Goal: Information Seeking & Learning: Learn about a topic

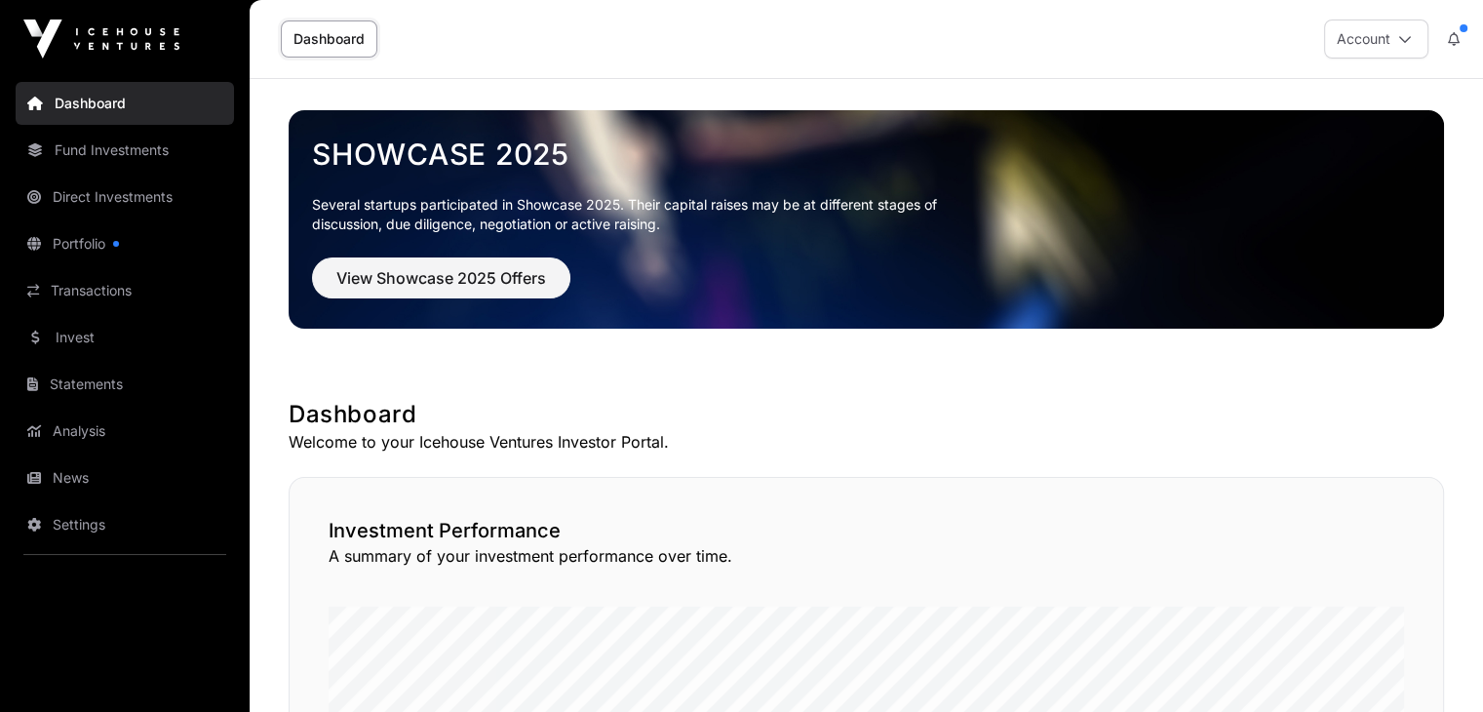
click at [68, 145] on link "Fund Investments" at bounding box center [125, 150] width 218 height 43
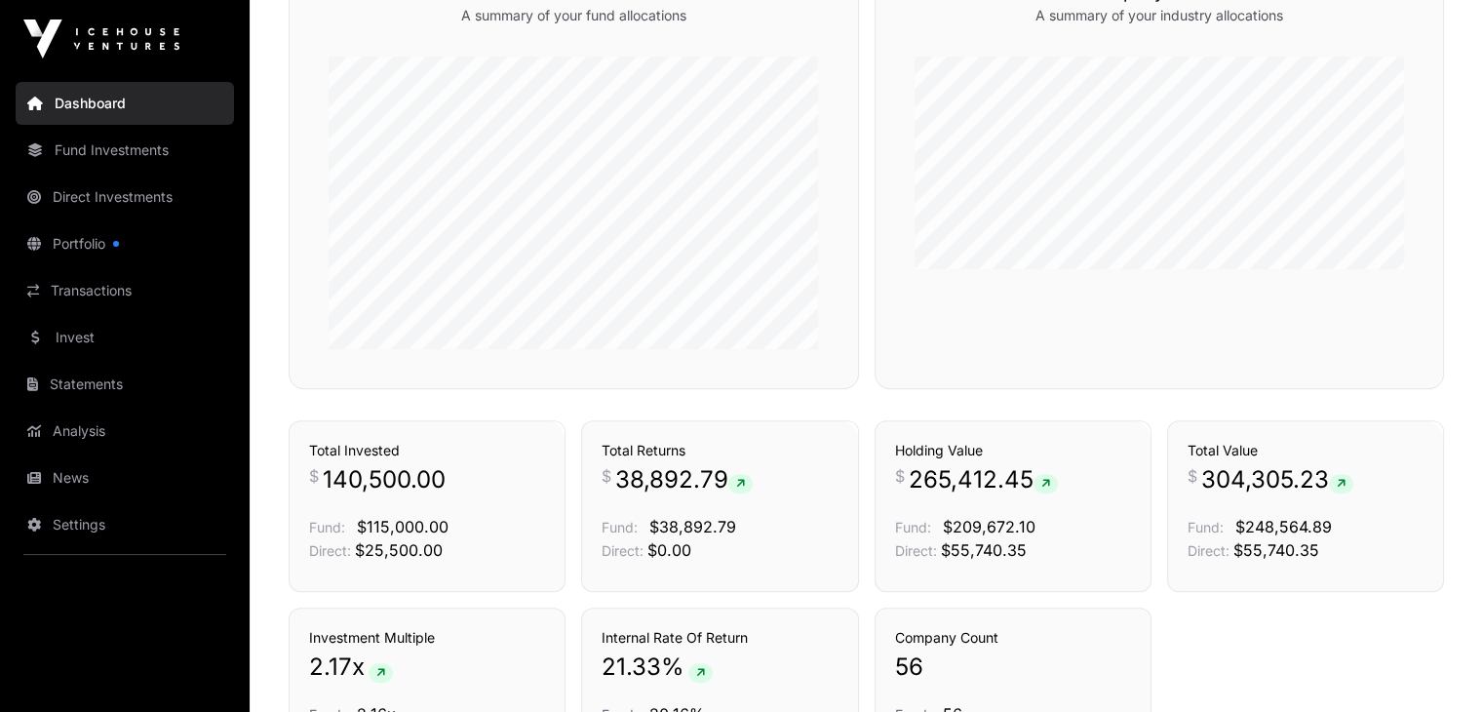
scroll to position [877, 0]
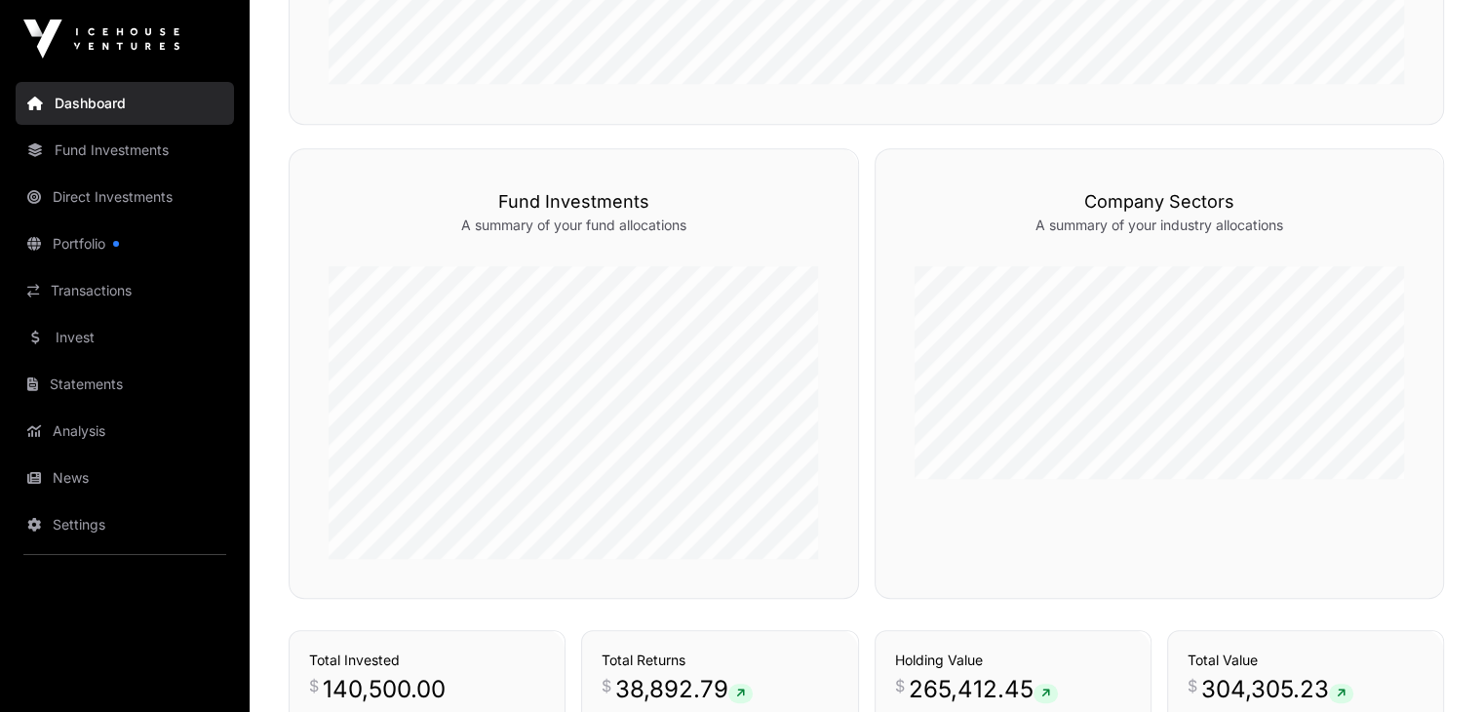
click at [94, 159] on link "Fund Investments" at bounding box center [125, 150] width 218 height 43
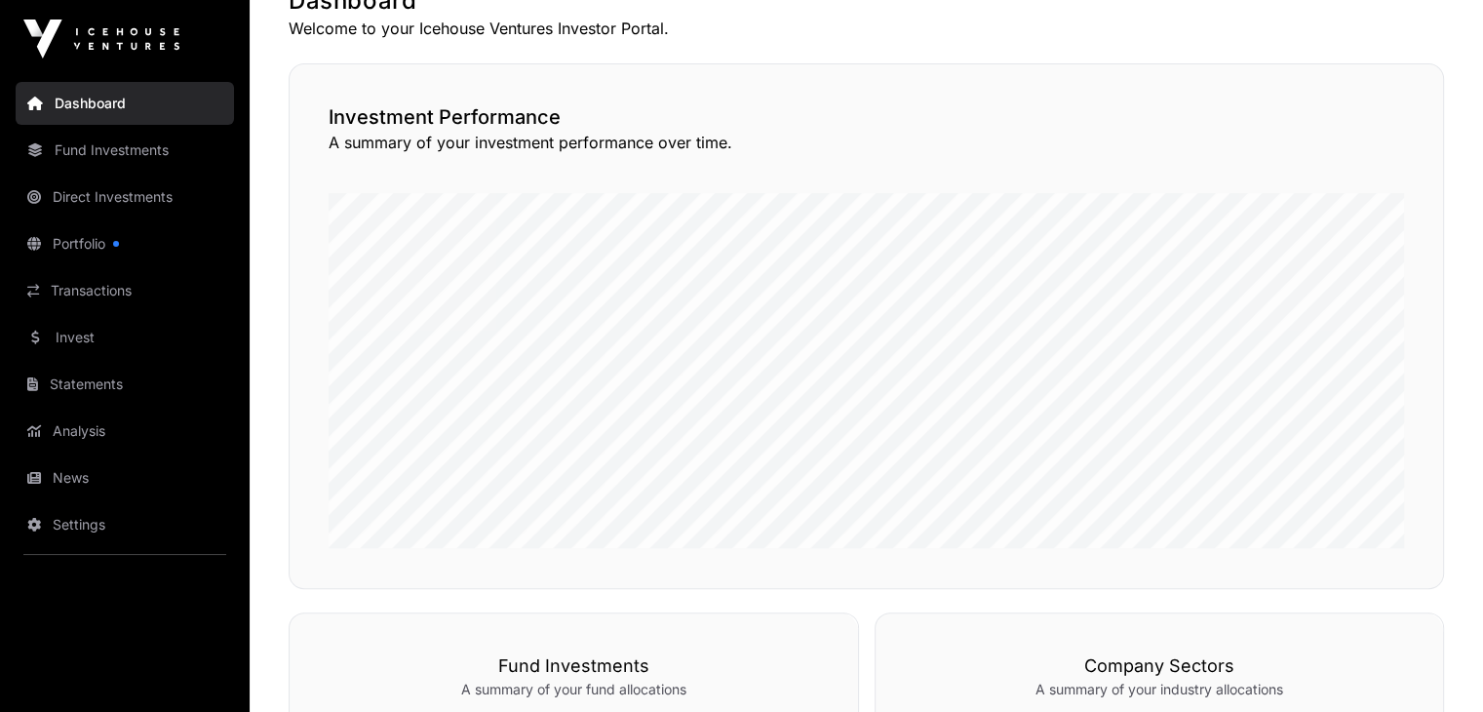
scroll to position [360, 0]
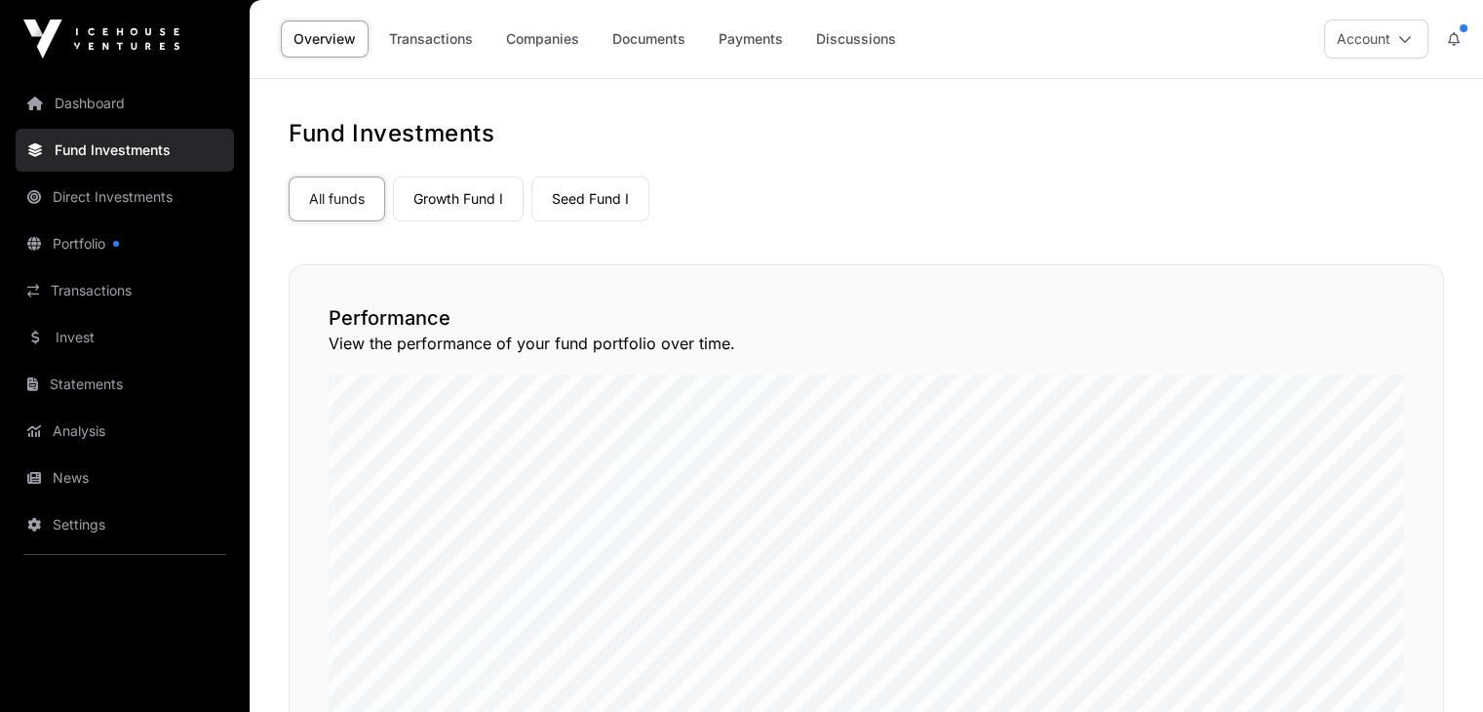
click at [81, 149] on link "Fund Investments" at bounding box center [125, 150] width 218 height 43
click at [534, 44] on link "Companies" at bounding box center [542, 38] width 98 height 37
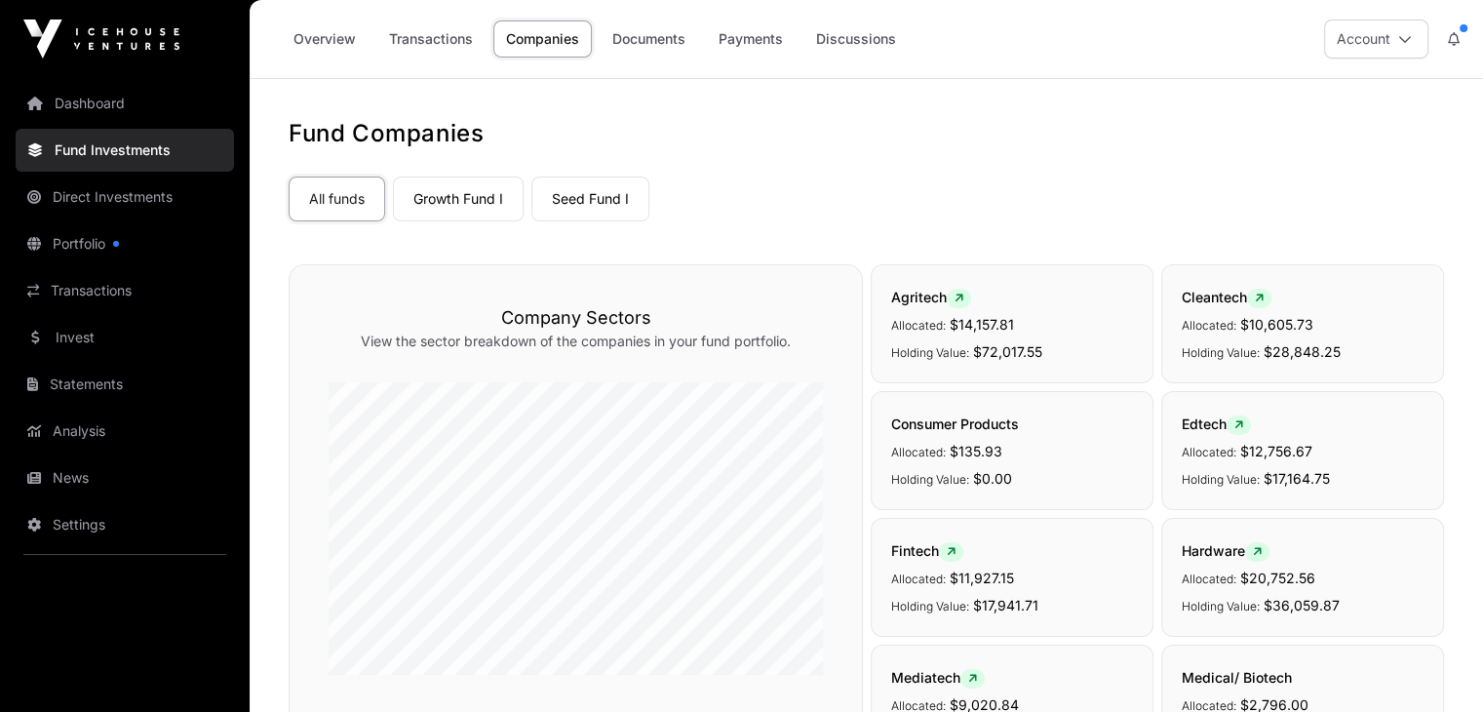
click at [441, 215] on link "Growth Fund I" at bounding box center [458, 198] width 131 height 45
click at [327, 39] on link "Overview" at bounding box center [325, 38] width 88 height 37
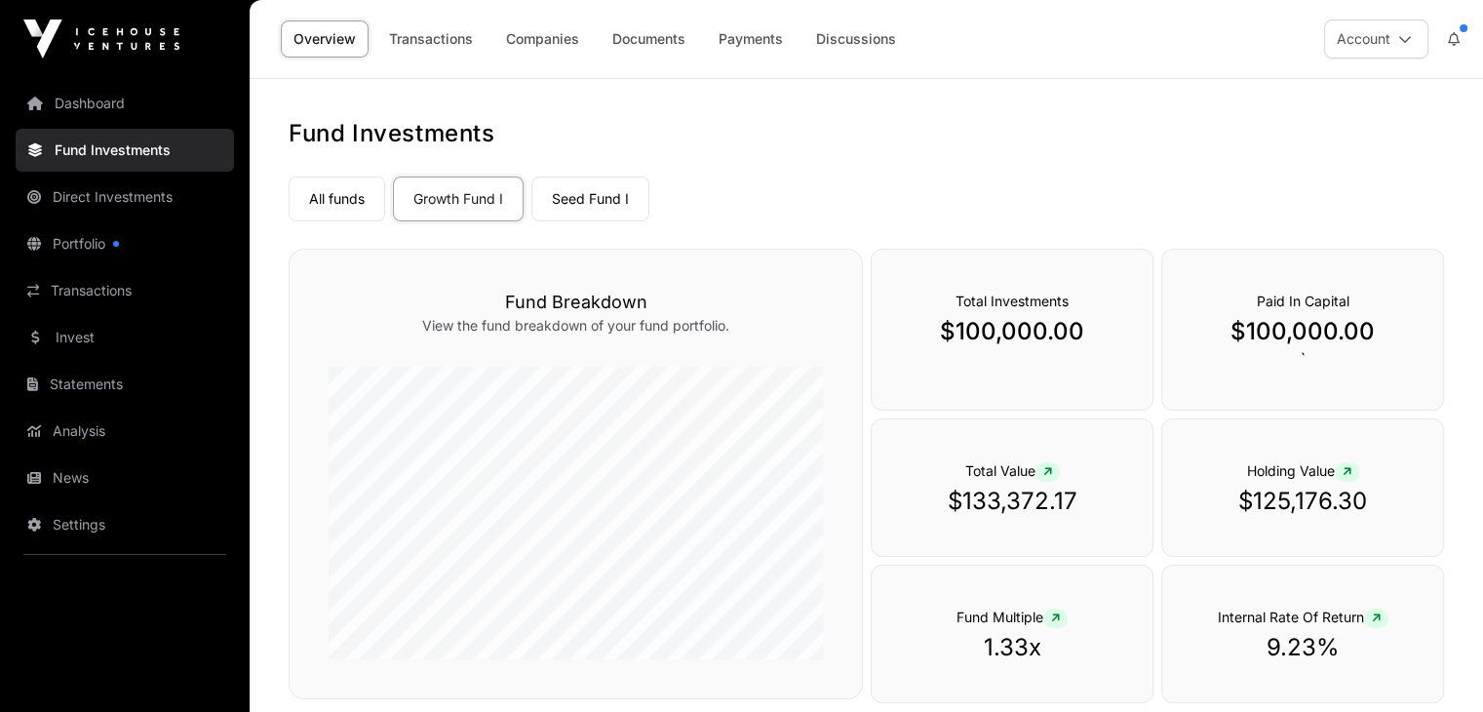
click at [578, 185] on link "Seed Fund I" at bounding box center [590, 198] width 118 height 45
